Goal: Transaction & Acquisition: Purchase product/service

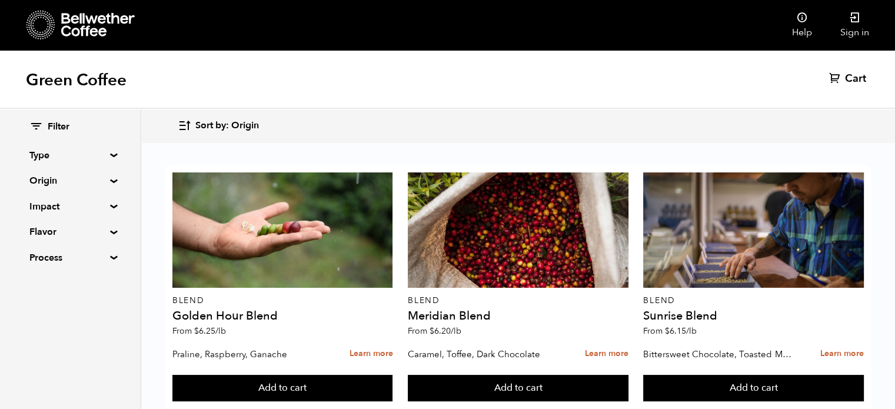
scroll to position [541, 0]
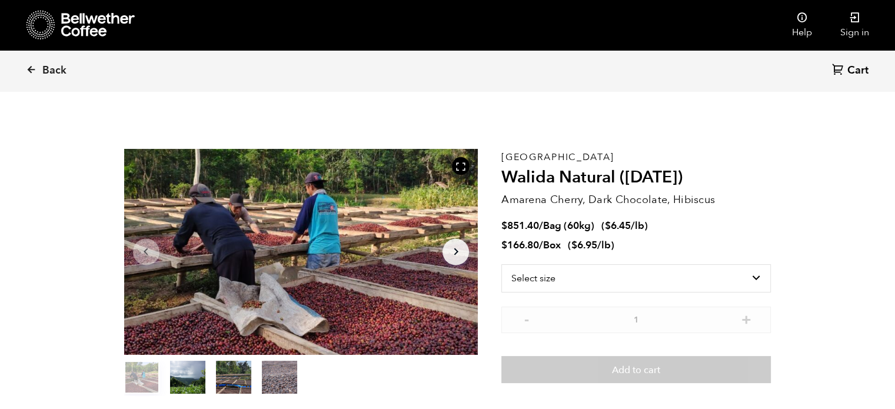
scroll to position [511, 627]
click at [744, 212] on div "East Java Walida Natural (JAN 25) Amarena Cherry, Dark Chocolate, Hibiscus $ 85…" at bounding box center [636, 272] width 270 height 247
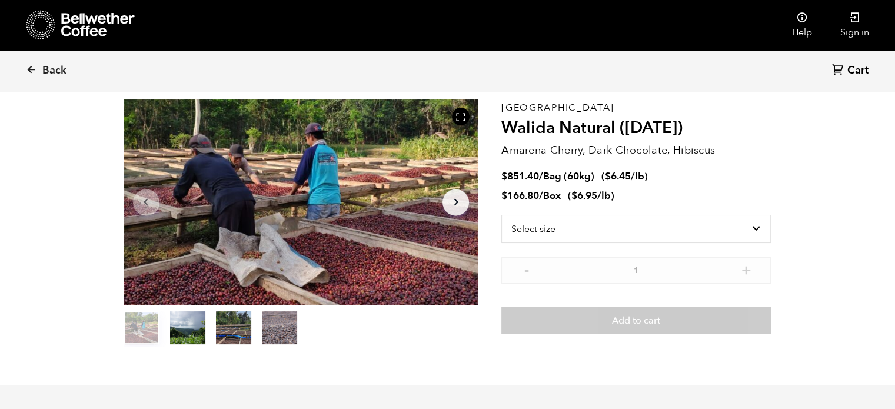
scroll to position [47, 0]
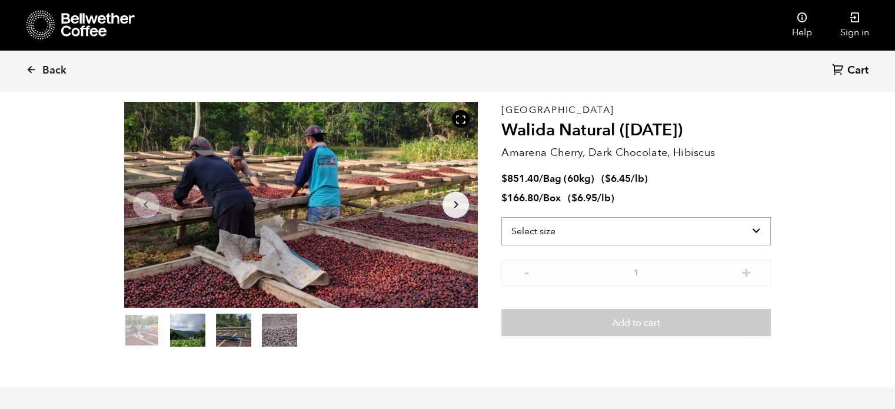
click at [697, 240] on select "Select size Bag (60kg) (132 lbs) Box (24 lbs)" at bounding box center [636, 231] width 270 height 28
select select "bag-3"
click at [501, 217] on select "Select size Bag (60kg) (132 lbs) Box (24 lbs)" at bounding box center [636, 231] width 270 height 28
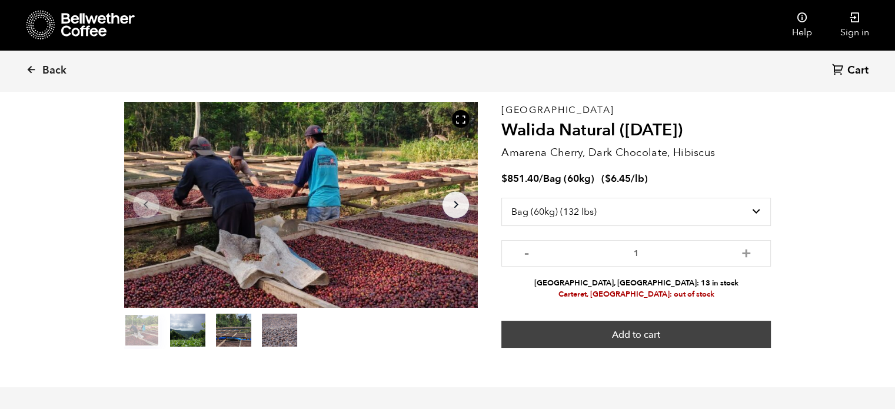
click at [669, 337] on button "Add to cart" at bounding box center [636, 334] width 270 height 27
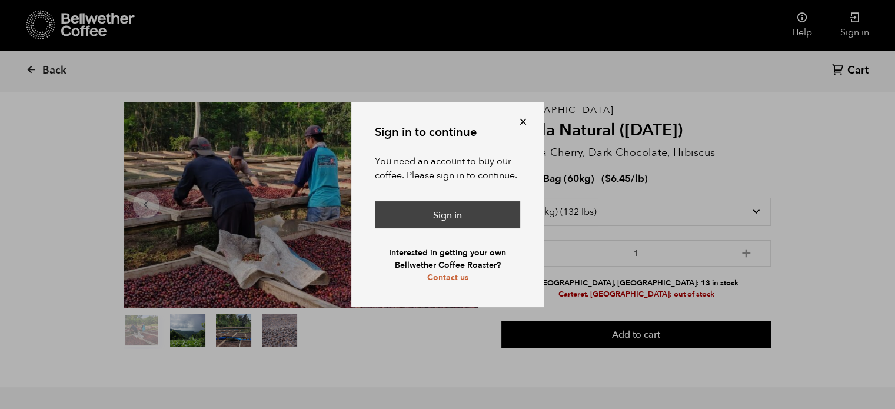
click at [431, 218] on link "Sign in" at bounding box center [447, 214] width 145 height 27
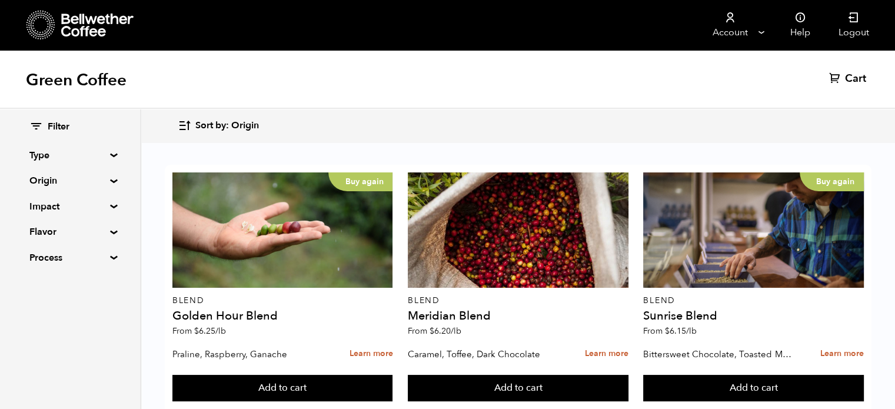
scroll to position [1023, 0]
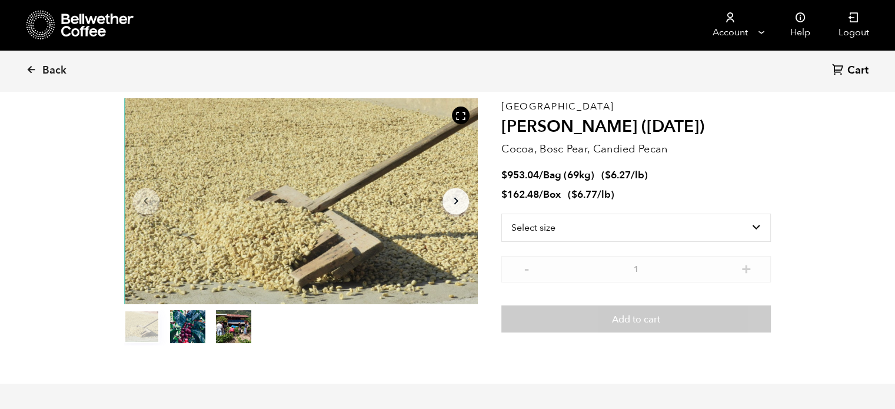
scroll to position [80, 0]
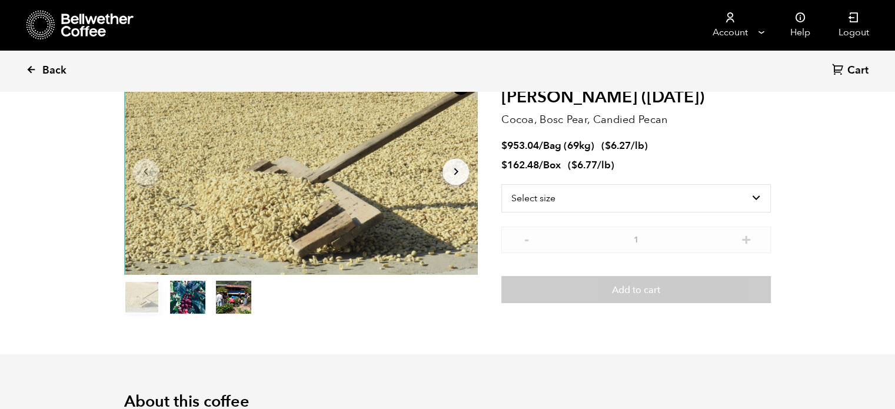
click at [71, 71] on link "Back" at bounding box center [62, 71] width 73 height 40
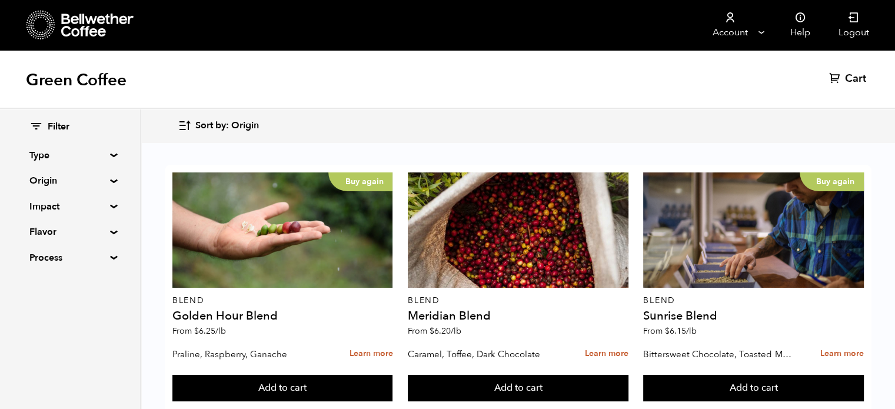
scroll to position [332, 0]
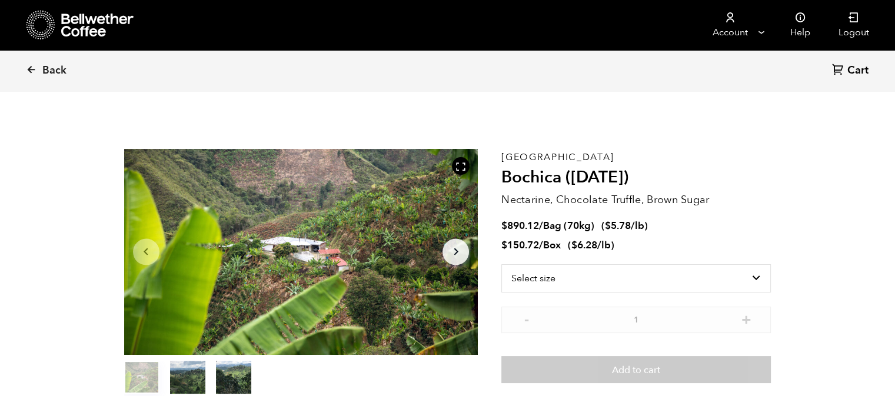
scroll to position [511, 627]
click at [747, 197] on p "Nectarine, Chocolate Truffle, Brown Sugar" at bounding box center [636, 200] width 270 height 16
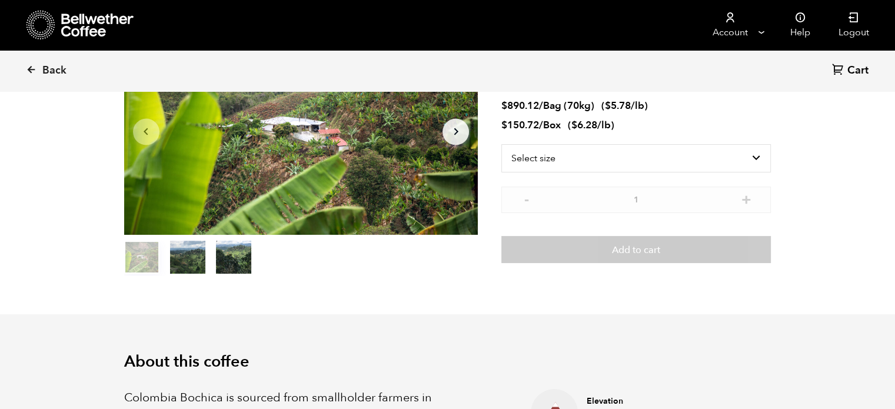
scroll to position [0, 0]
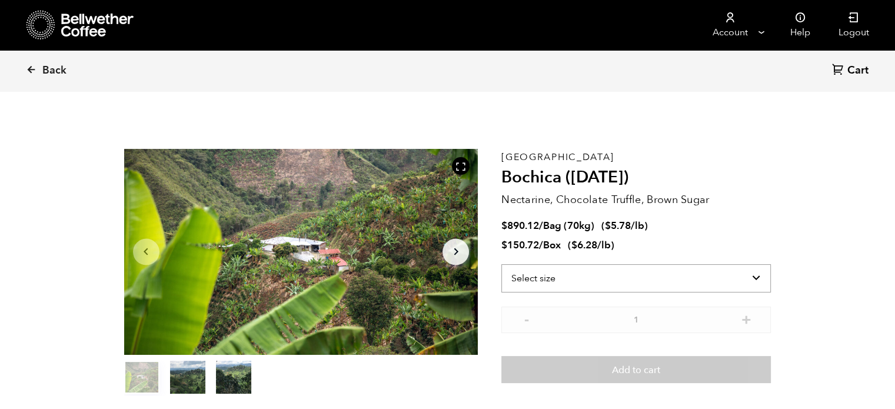
click at [637, 271] on select "Select size Bag (70kg) (154 lbs) Box (24 lbs)" at bounding box center [636, 278] width 270 height 28
select select "bag"
click at [501, 264] on select "Select size Bag (70kg) (154 lbs) Box (24 lbs)" at bounding box center [636, 278] width 270 height 28
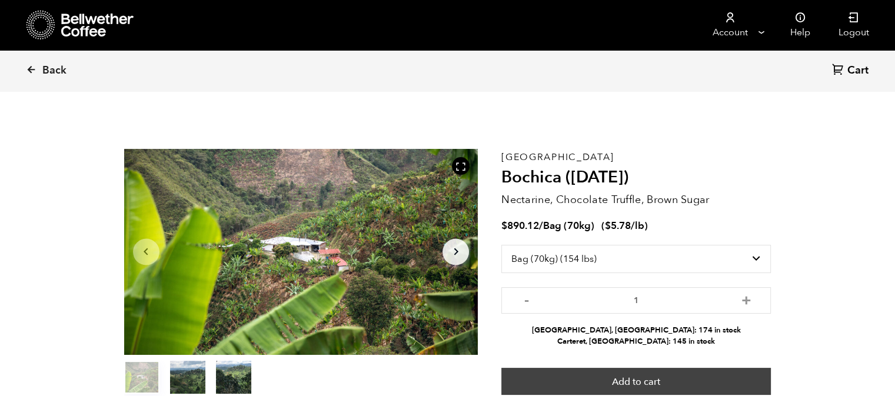
click at [616, 375] on button "Add to cart" at bounding box center [636, 381] width 270 height 27
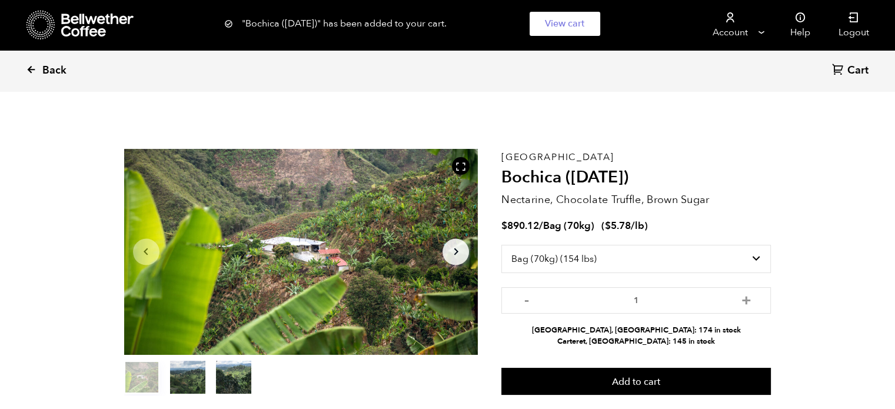
click at [45, 67] on span "Back" at bounding box center [54, 71] width 24 height 14
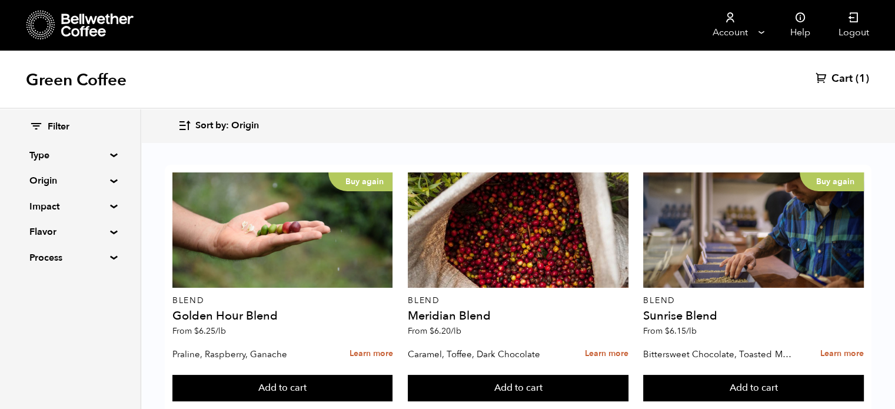
click at [634, 129] on div "Sort by: Origin Sort by: Origin Sort by: Most recent Sort by: Name Sort by: Pri…" at bounding box center [518, 126] width 680 height 28
click at [262, 73] on div "Green Coffee Cart (1)" at bounding box center [447, 79] width 895 height 59
click at [528, 59] on div "Green Coffee Cart (1)" at bounding box center [447, 79] width 895 height 59
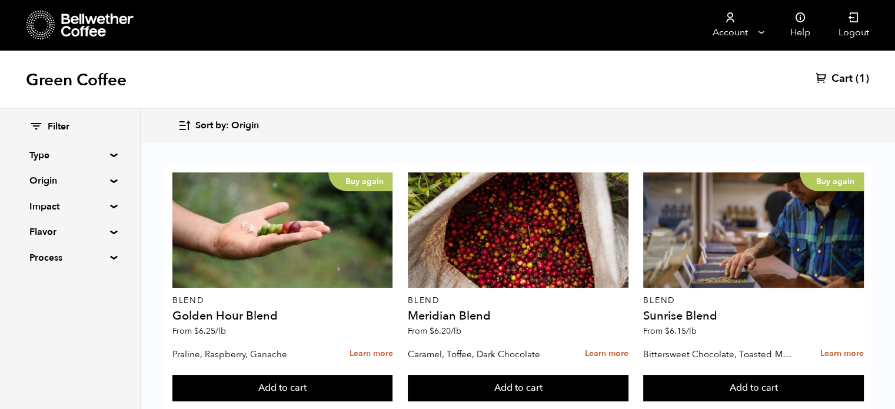
scroll to position [1251, 0]
